Goal: Transaction & Acquisition: Purchase product/service

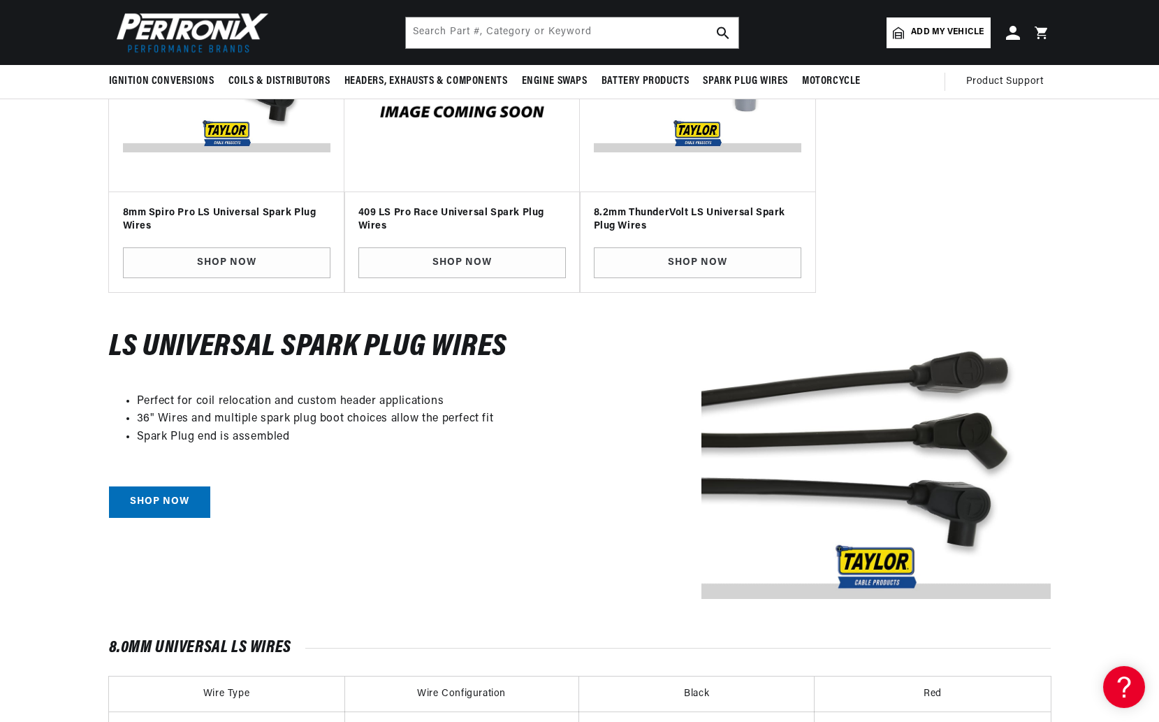
scroll to position [280, 0]
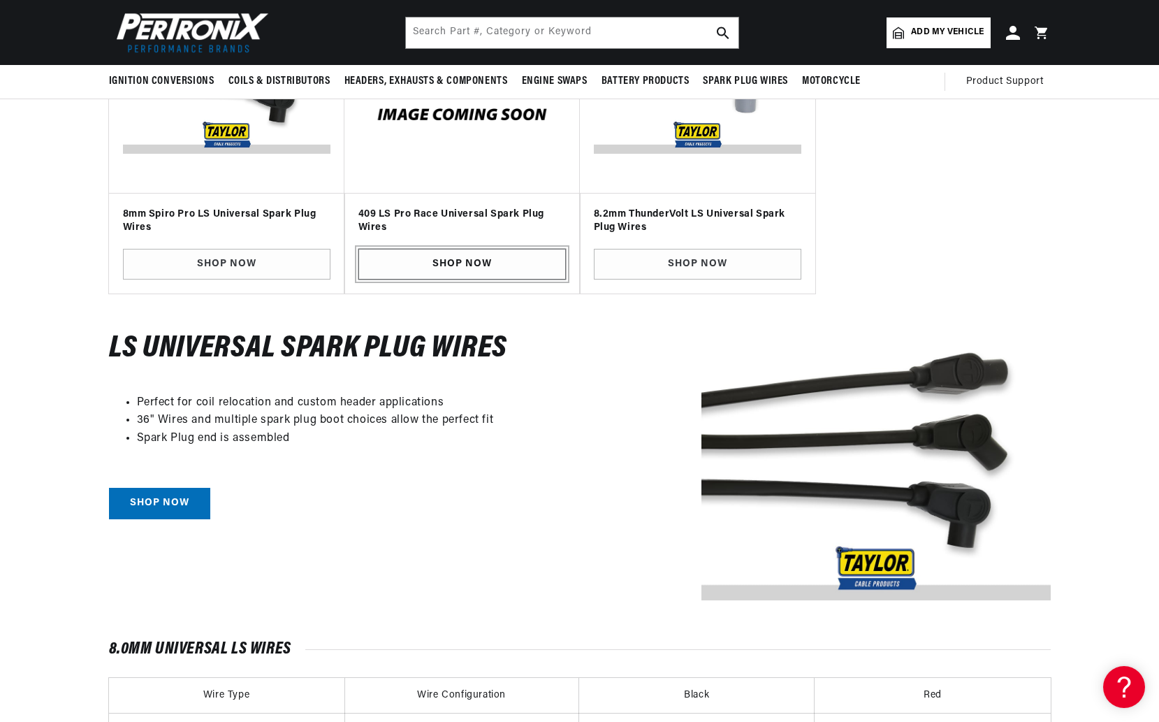
click at [475, 256] on link "SHOP NOW" at bounding box center [463, 264] width 208 height 31
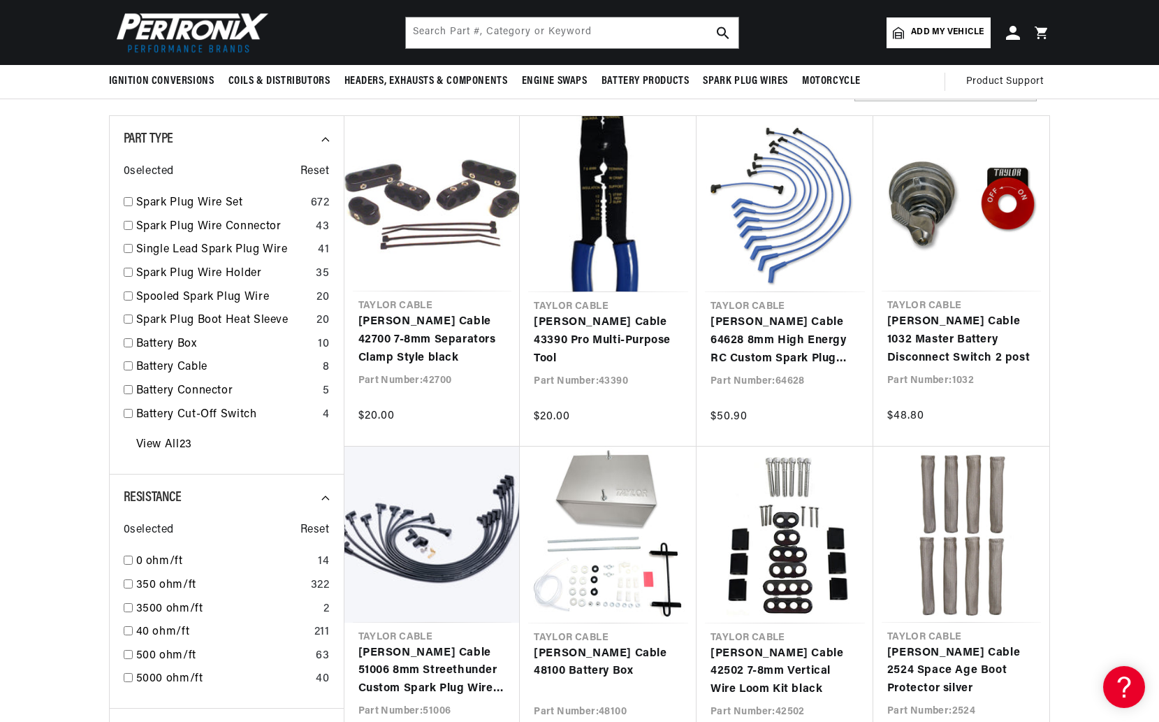
scroll to position [0, 423]
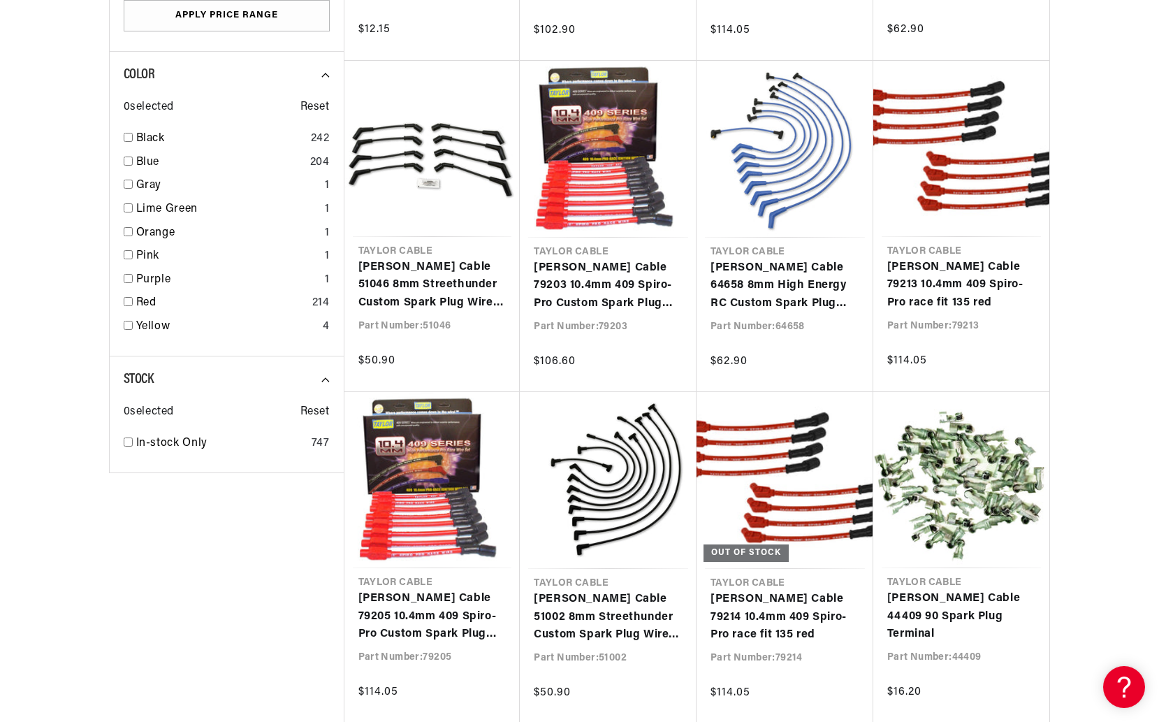
scroll to position [0, 423]
